Goal: Find specific page/section: Find specific page/section

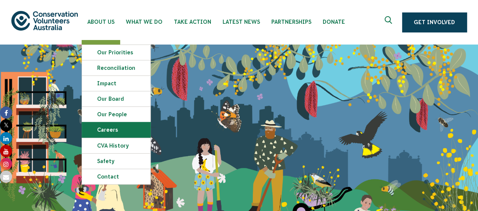
click at [114, 125] on link "Careers" at bounding box center [116, 130] width 68 height 15
